Goal: Task Accomplishment & Management: Manage account settings

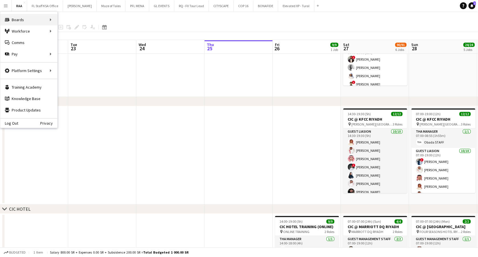
scroll to position [0, 149]
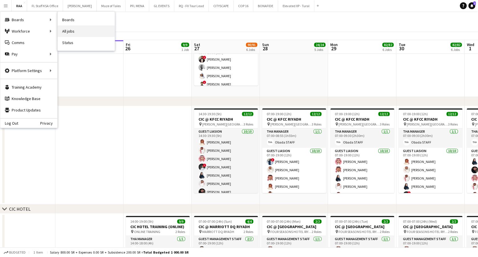
click at [84, 36] on link "All jobs" at bounding box center [86, 30] width 57 height 11
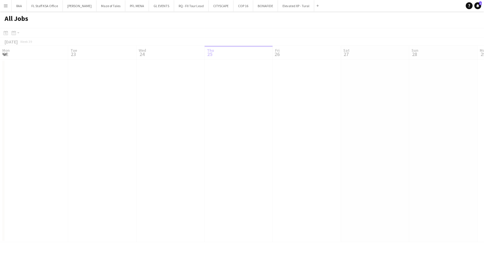
scroll to position [0, 136]
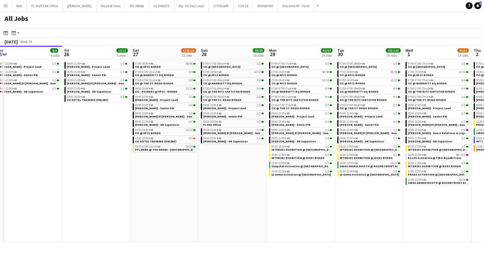
drag, startPoint x: 195, startPoint y: 167, endPoint x: 118, endPoint y: 168, distance: 76.8
click at [118, 168] on app-calendar-viewport "Mon 22 30/30 3 Jobs Tue 23 34/34 4 Jobs Wed 24 8/8 5 Jobs Thu 25 4/4 4 Jobs Fri…" at bounding box center [242, 144] width 484 height 196
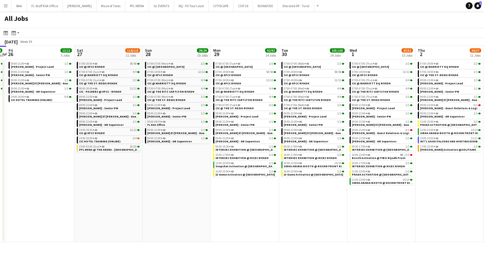
drag, startPoint x: 188, startPoint y: 187, endPoint x: 132, endPoint y: 198, distance: 56.4
click at [132, 198] on app-calendar-viewport "Mon 22 30/30 3 Jobs Tue 23 34/34 4 Jobs Wed 24 8/8 5 Jobs Thu 25 4/4 4 Jobs Fri…" at bounding box center [242, 144] width 484 height 196
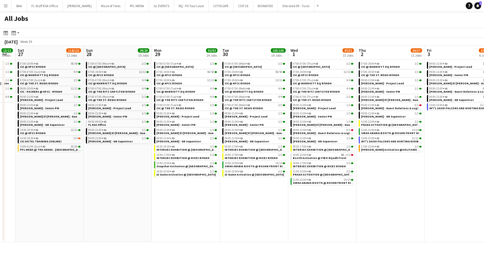
drag, startPoint x: 164, startPoint y: 208, endPoint x: 90, endPoint y: 209, distance: 73.9
click at [91, 209] on app-calendar-viewport "Wed 24 8/8 5 Jobs Thu 25 4/4 4 Jobs Fri 26 13/13 5 Jobs Sat 27 114/115 11 Jobs …" at bounding box center [242, 144] width 484 height 196
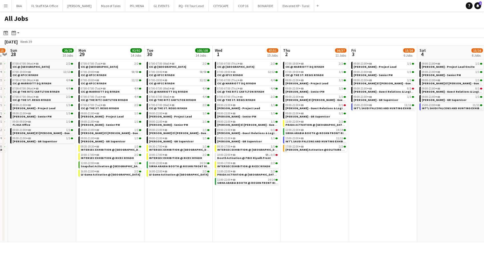
click at [195, 225] on app-all-jobs "All Jobs Date picker SEP 2025 SEP 2025 Monday M Tuesday T Wednesday W Thursday …" at bounding box center [242, 126] width 484 height 230
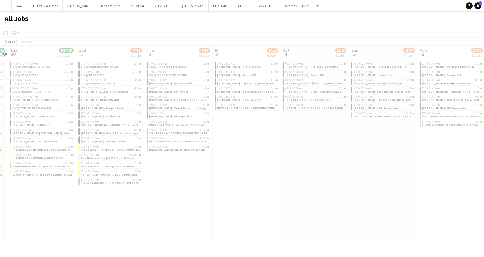
scroll to position [0, 160]
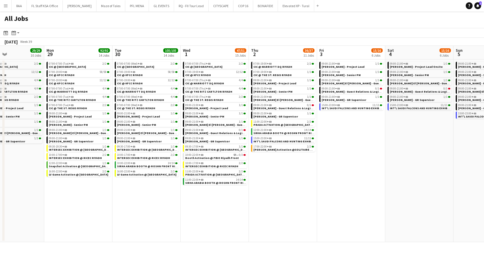
click at [9, 4] on button "Menu" at bounding box center [5, 5] width 11 height 11
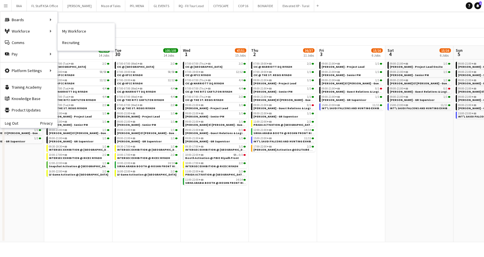
drag, startPoint x: 65, startPoint y: 32, endPoint x: 321, endPoint y: 103, distance: 265.1
click at [65, 32] on link "My Workforce" at bounding box center [86, 30] width 57 height 11
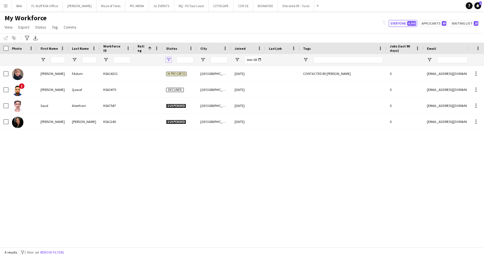
click at [167, 59] on span "Open Filter Menu" at bounding box center [168, 59] width 5 height 5
click at [51, 253] on button "Remove filters" at bounding box center [52, 252] width 26 height 6
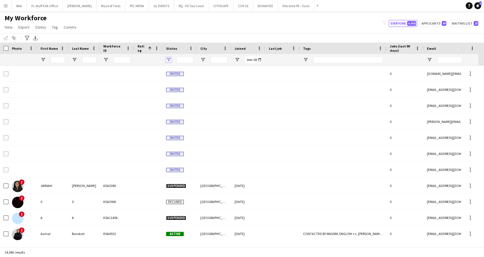
click at [170, 61] on span "Open Filter Menu" at bounding box center [168, 59] width 5 height 5
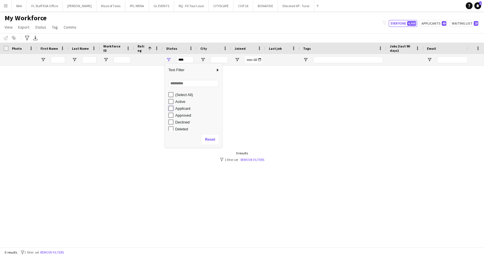
type input "**********"
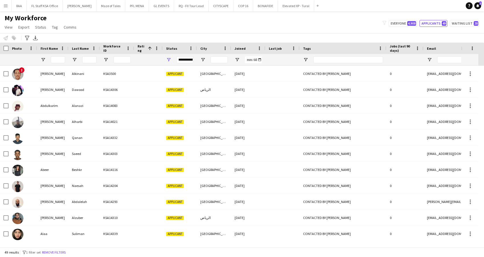
click at [232, 22] on div "My Workforce View Views Default view Basic Export View Full Name TAGS Test New …" at bounding box center [242, 23] width 484 height 19
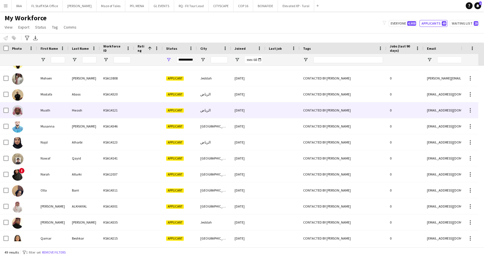
scroll to position [380, 0]
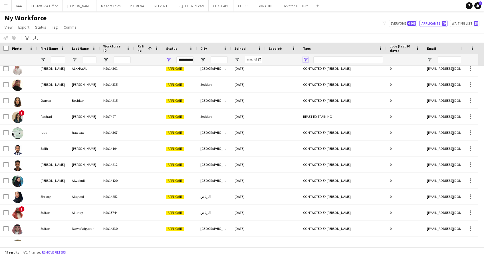
click at [306, 58] on span "Open Filter Menu" at bounding box center [305, 59] width 5 height 5
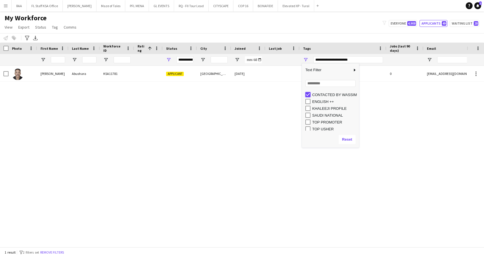
type input "***"
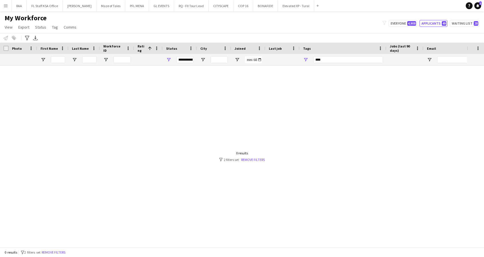
click at [299, 16] on div "My Workforce View Views Default view Basic Export View Full Name TAGS Test New …" at bounding box center [242, 23] width 484 height 19
click at [54, 251] on button "Remove filters" at bounding box center [54, 252] width 26 height 6
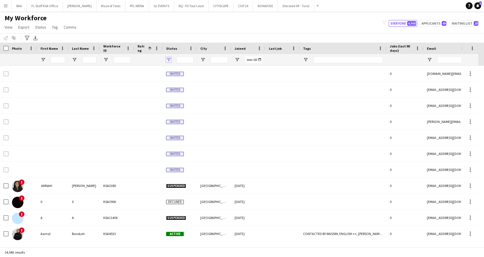
click at [168, 58] on span "Open Filter Menu" at bounding box center [168, 59] width 5 height 5
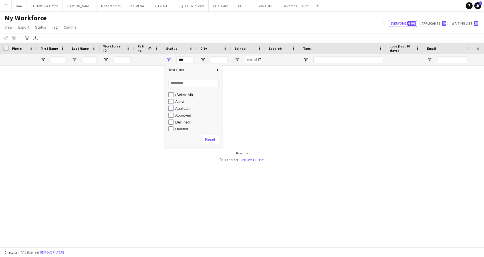
type input "**********"
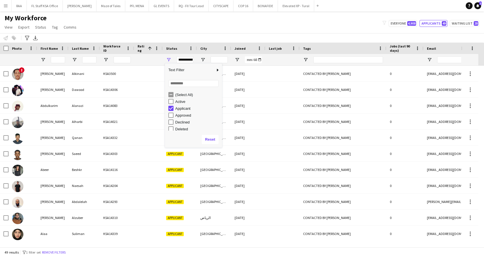
click at [237, 19] on div "My Workforce View Views Default view Basic Export View Full Name TAGS Test New …" at bounding box center [242, 23] width 484 height 19
